Goal: Check status: Check status

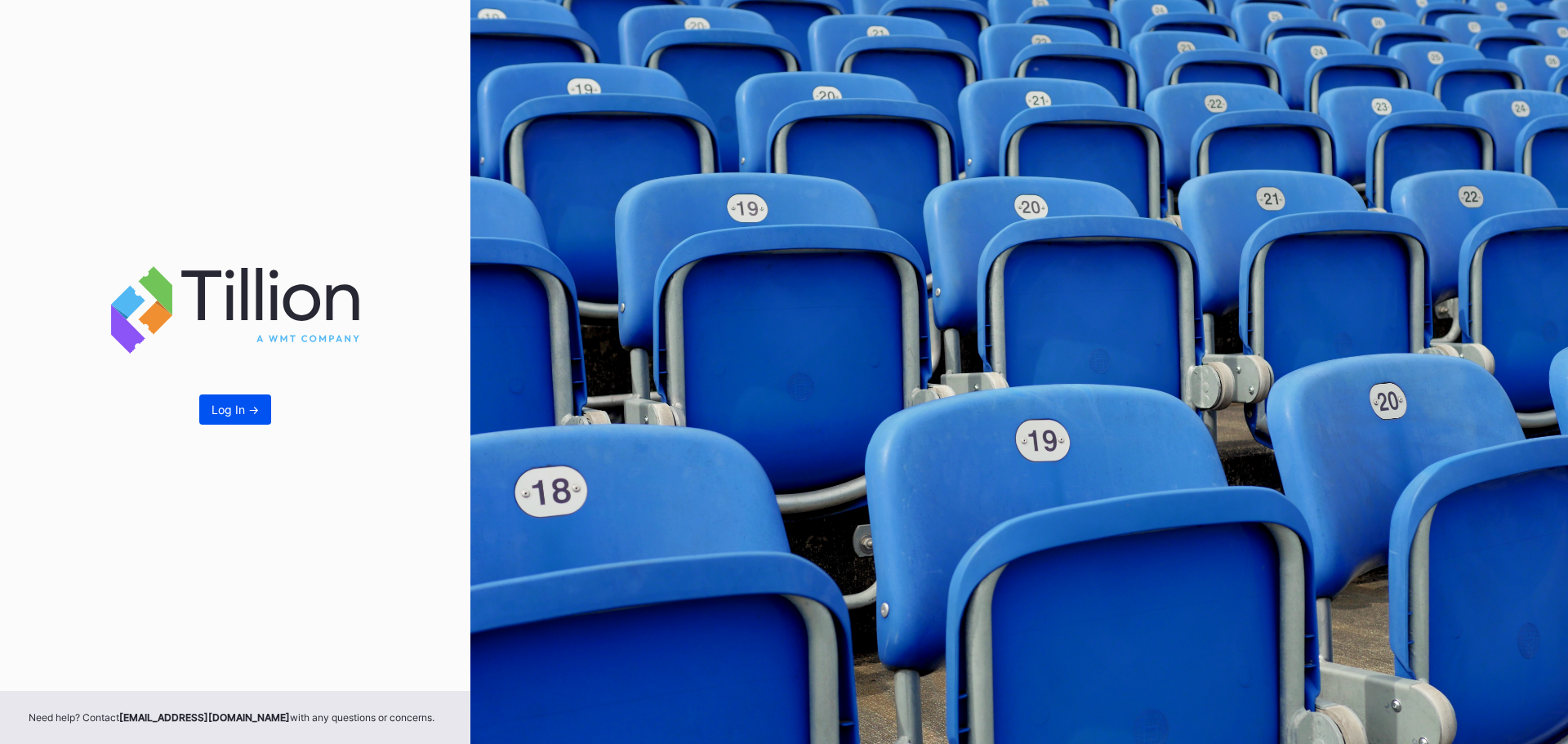
click at [221, 418] on button "Log In ->" at bounding box center [235, 409] width 72 height 30
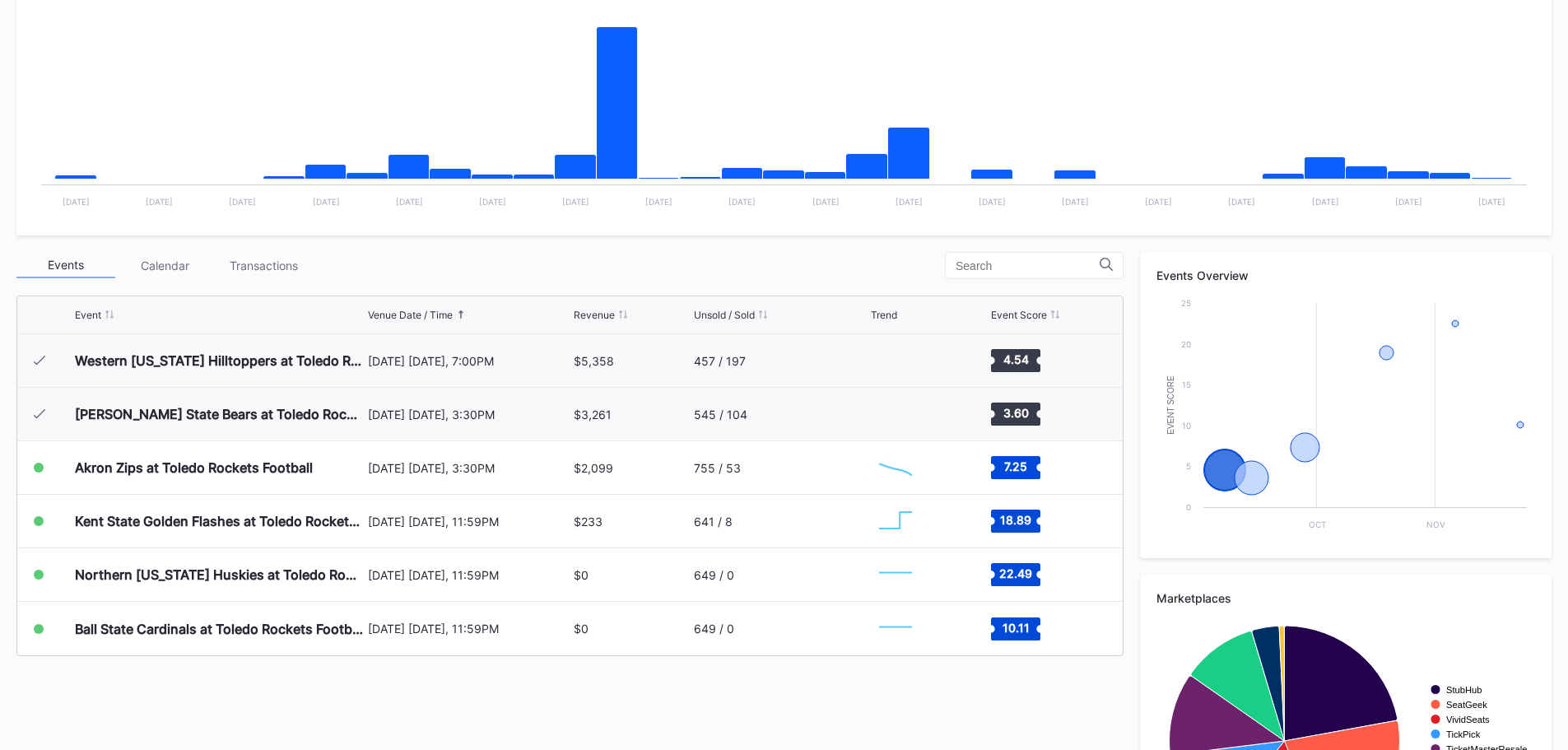
scroll to position [495, 0]
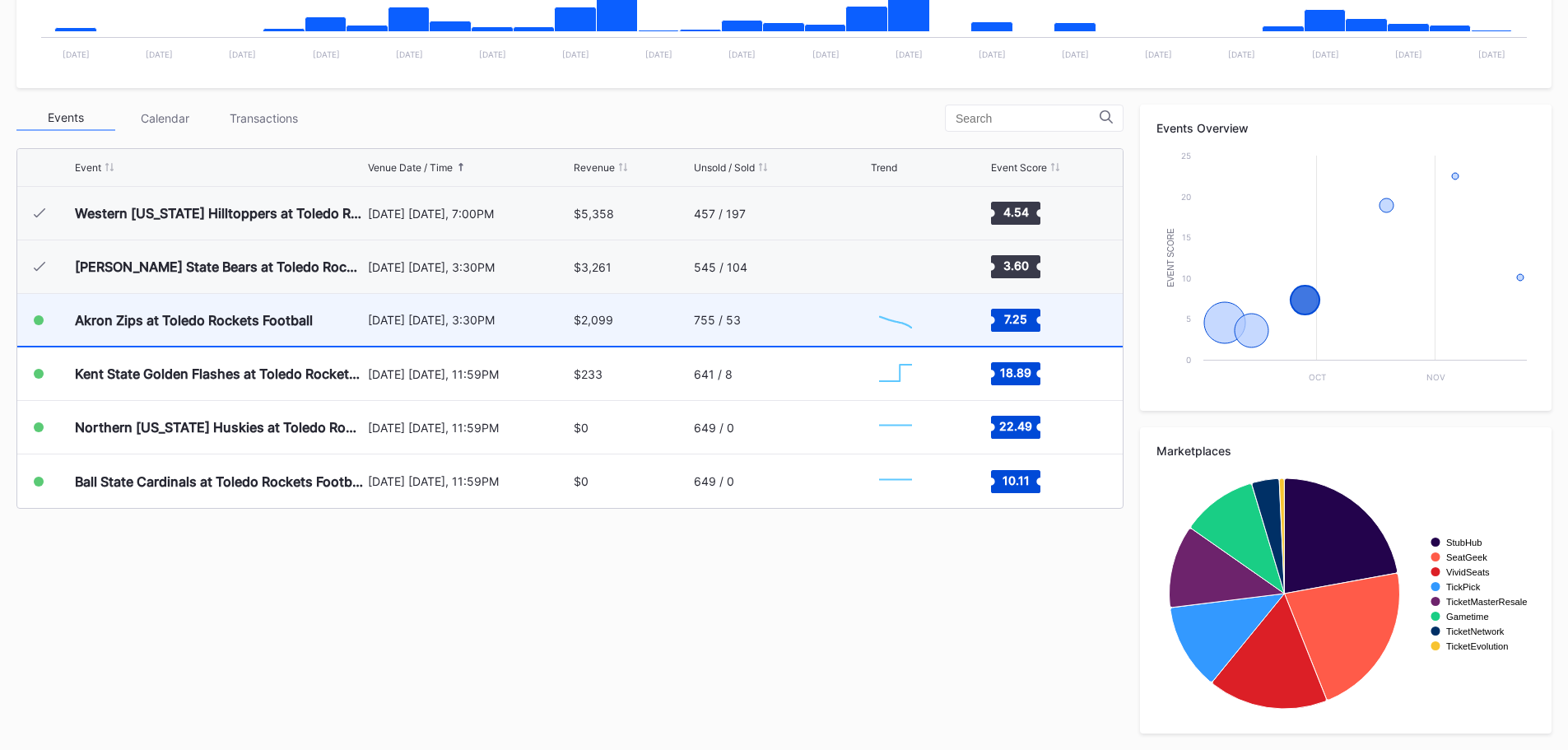
click at [507, 313] on div "[DATE] [DATE], 3:30PM" at bounding box center [469, 320] width 203 height 14
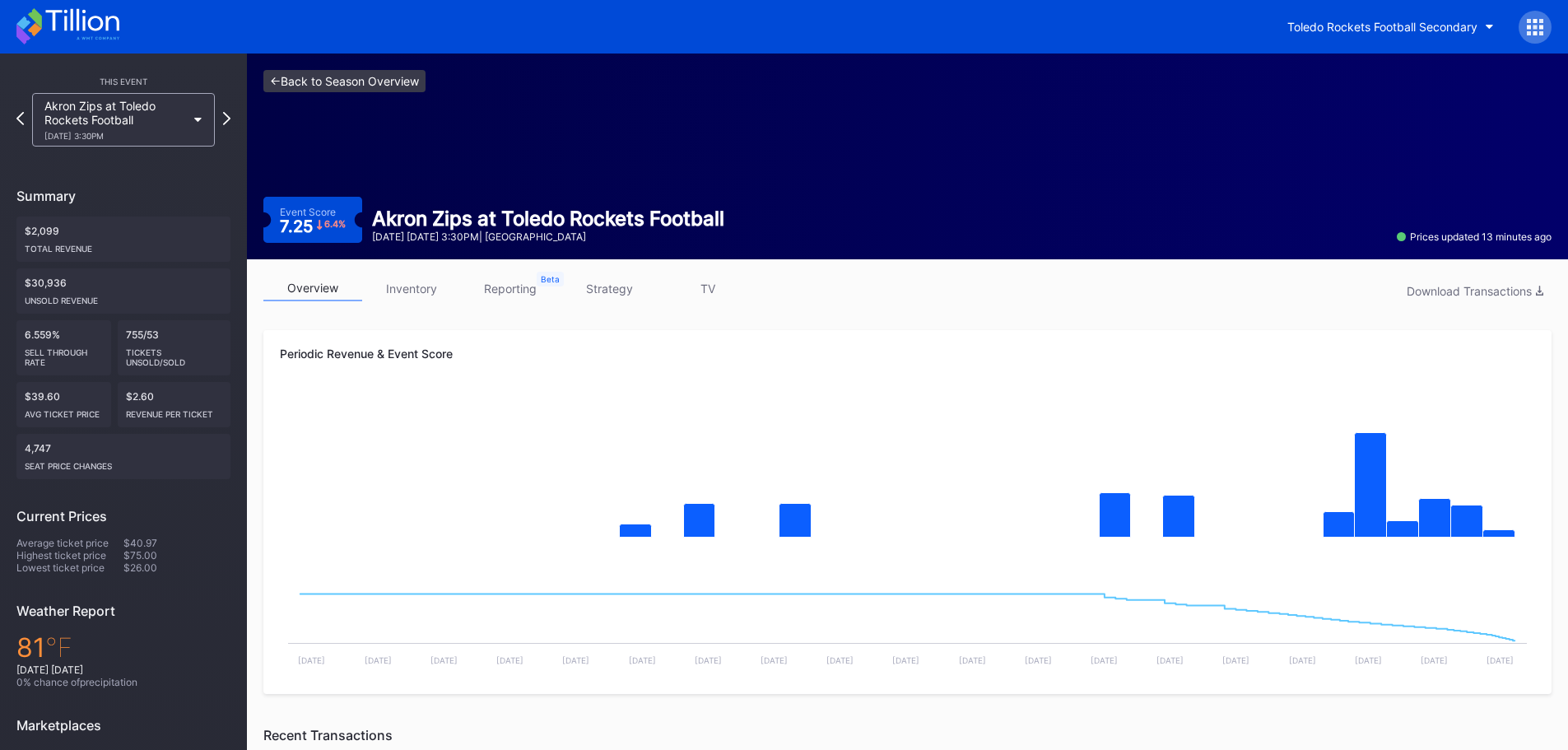
click at [347, 76] on link "<- Back to Season Overview" at bounding box center [344, 81] width 162 height 22
